Goal: Find specific page/section: Find specific page/section

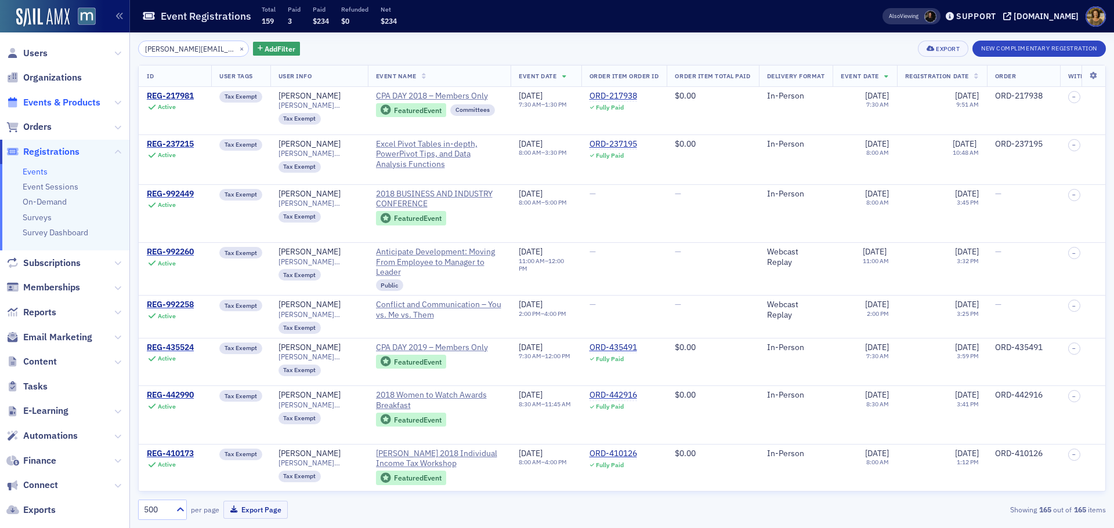
click at [38, 97] on span "Events & Products" at bounding box center [61, 102] width 77 height 13
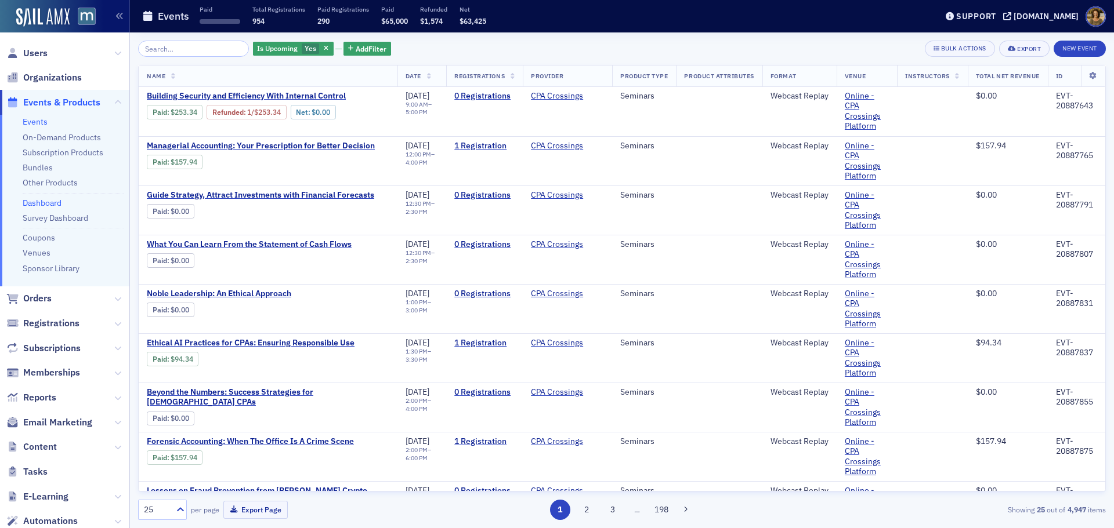
click at [34, 200] on link "Dashboard" at bounding box center [42, 203] width 39 height 10
